Goal: Task Accomplishment & Management: Manage account settings

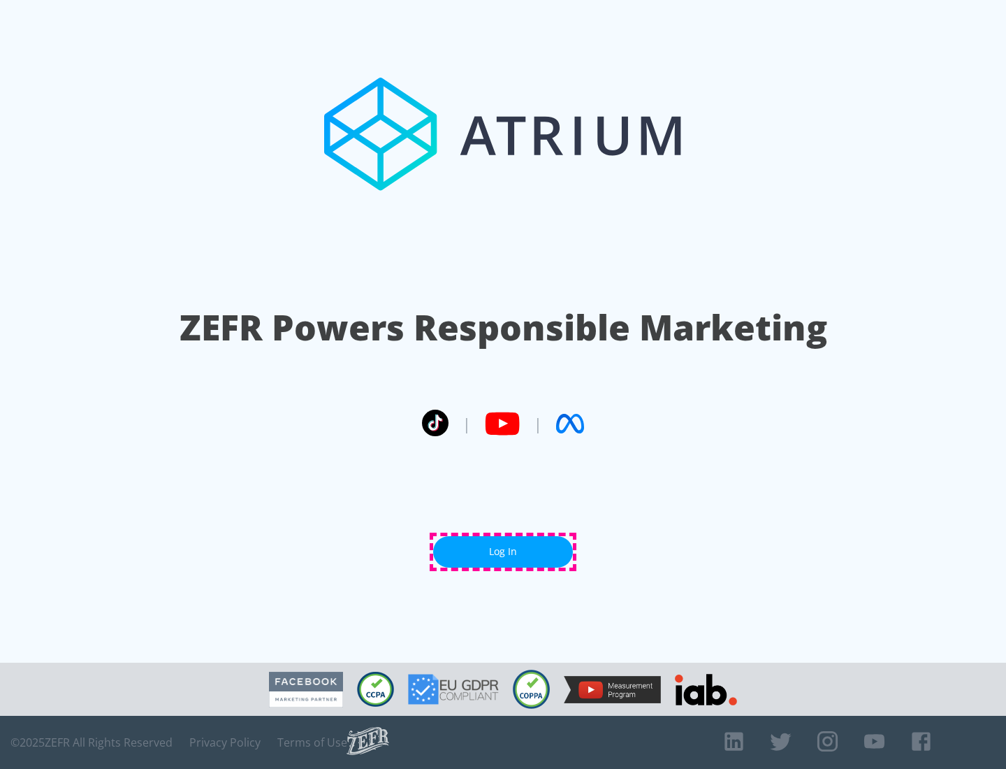
click at [503, 551] on link "Log In" at bounding box center [503, 551] width 140 height 31
